Goal: Task Accomplishment & Management: Use online tool/utility

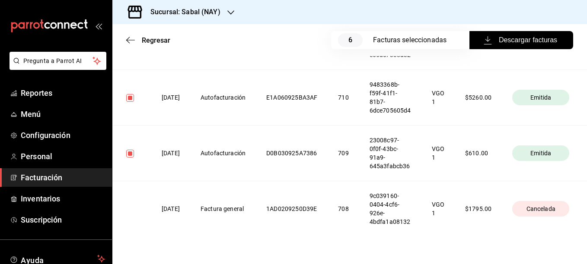
scroll to position [350, 0]
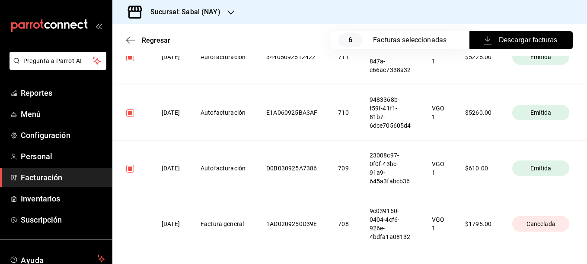
click at [38, 178] on span "Facturación" at bounding box center [63, 178] width 84 height 12
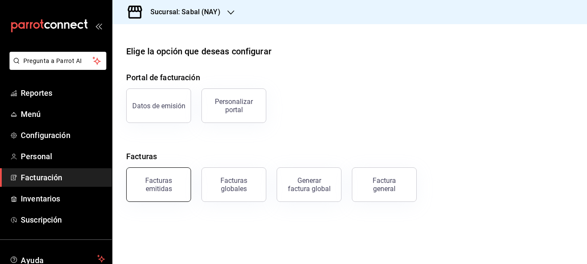
click at [158, 188] on div "Facturas emitidas" at bounding box center [159, 185] width 54 height 16
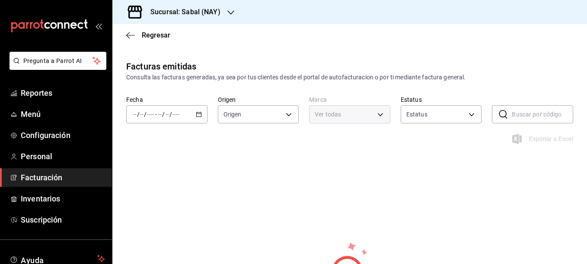
type input "ORDER_INVOICE,GENERAL_INVOICE"
type input "ACTIVE,PENDING_CANCELLATION,CANCELLED,PRE_CANCELLED"
type input "7bb9fc4a-963e-4e00-9402-9ac56289446f"
click at [197, 115] on icon "button" at bounding box center [199, 114] width 6 height 6
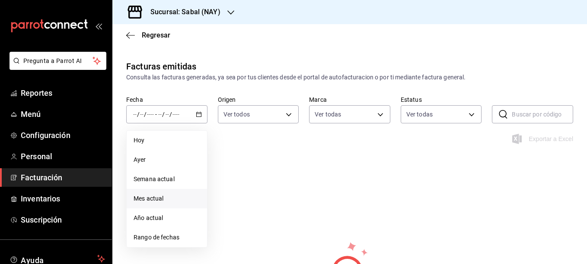
click at [155, 200] on span "Mes actual" at bounding box center [166, 198] width 67 height 9
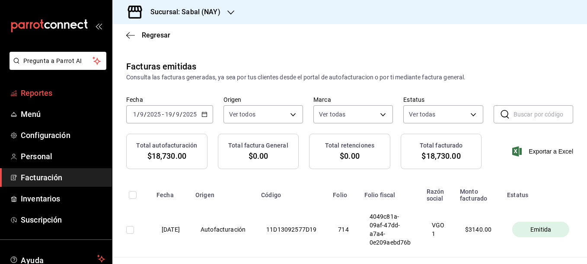
click at [34, 92] on span "Reportes" at bounding box center [63, 93] width 84 height 12
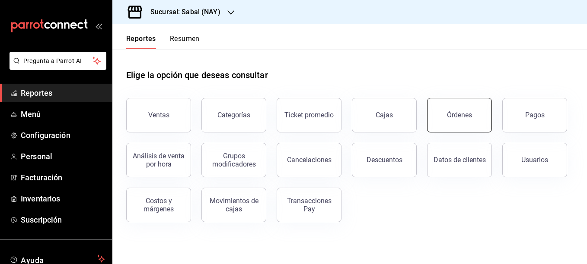
click at [457, 115] on div "Órdenes" at bounding box center [459, 115] width 25 height 8
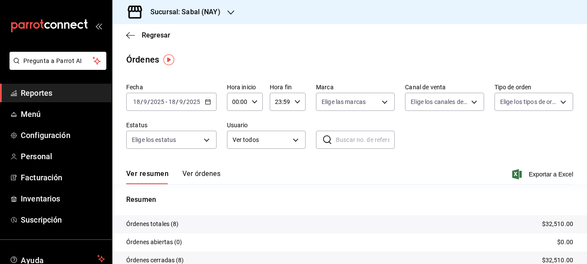
click at [207, 101] on icon "button" at bounding box center [208, 102] width 6 height 6
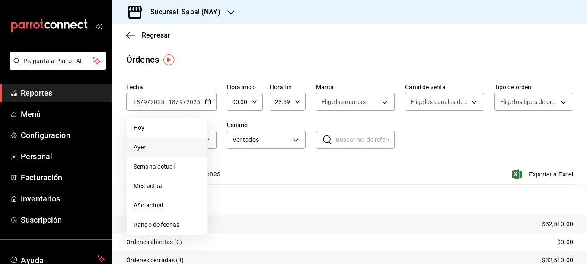
click at [143, 146] on span "Ayer" at bounding box center [166, 147] width 67 height 9
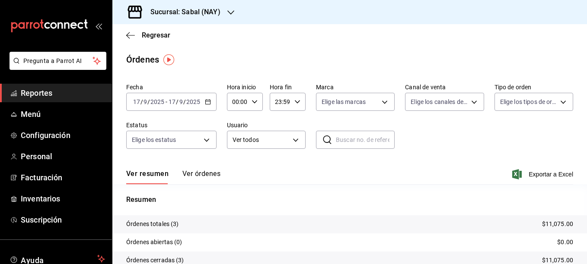
click at [208, 102] on icon "button" at bounding box center [208, 102] width 6 height 6
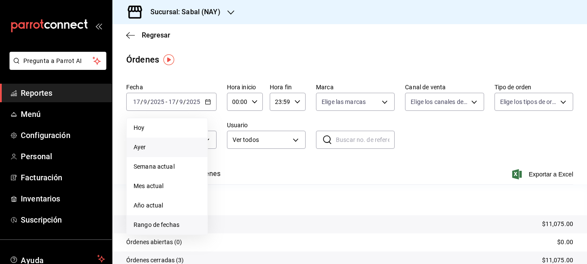
click at [155, 227] on span "Rango de fechas" at bounding box center [166, 225] width 67 height 9
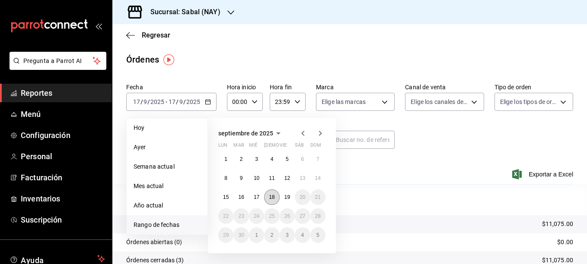
click at [270, 197] on abbr "18" at bounding box center [272, 197] width 6 height 6
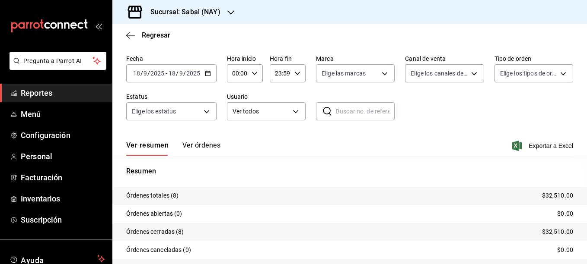
scroll to position [75, 0]
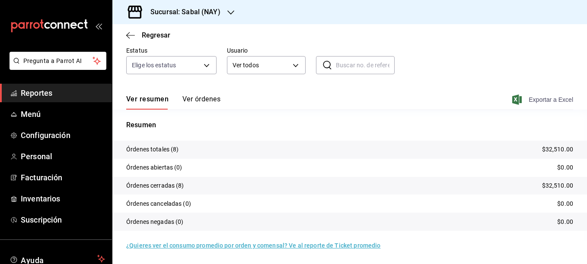
click at [531, 101] on span "Exportar a Excel" at bounding box center [543, 100] width 59 height 10
